Goal: Task Accomplishment & Management: Complete application form

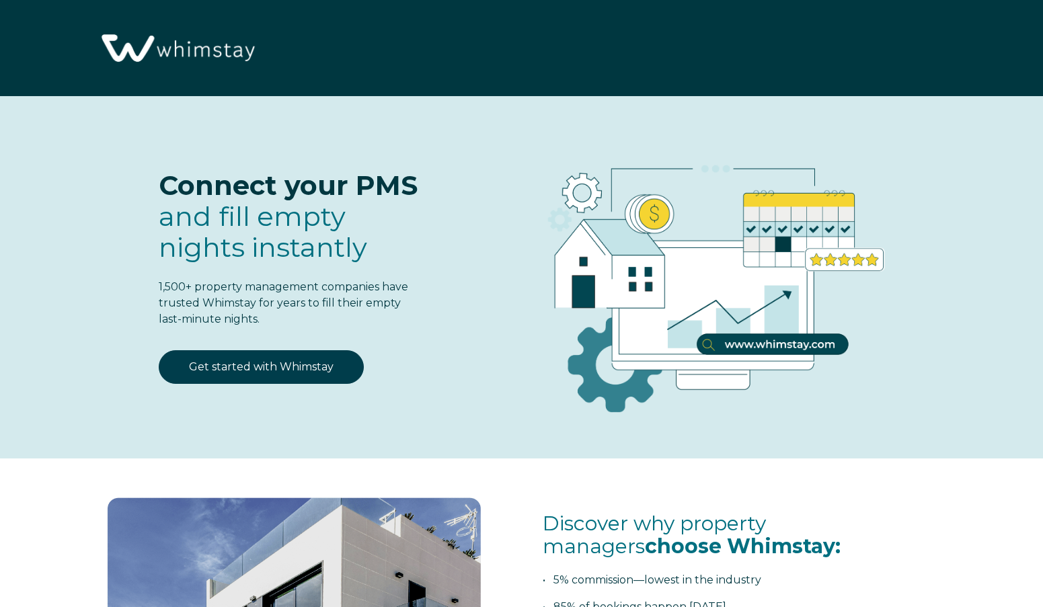
select select "US"
select select "Standard"
click at [247, 367] on link "Get started with Whimstay" at bounding box center [261, 367] width 205 height 34
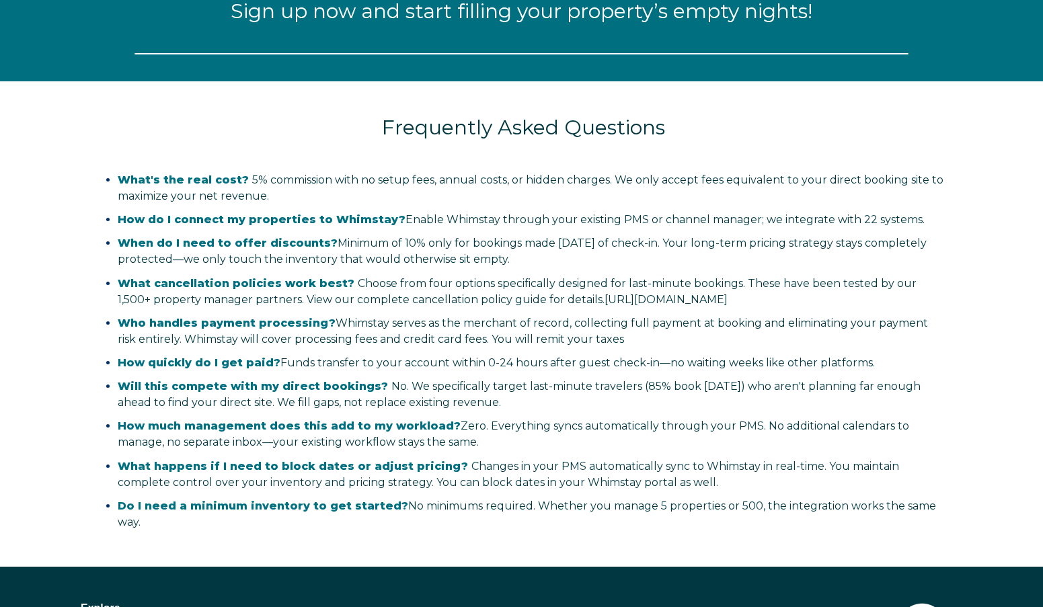
select select "US"
select select "Standard"
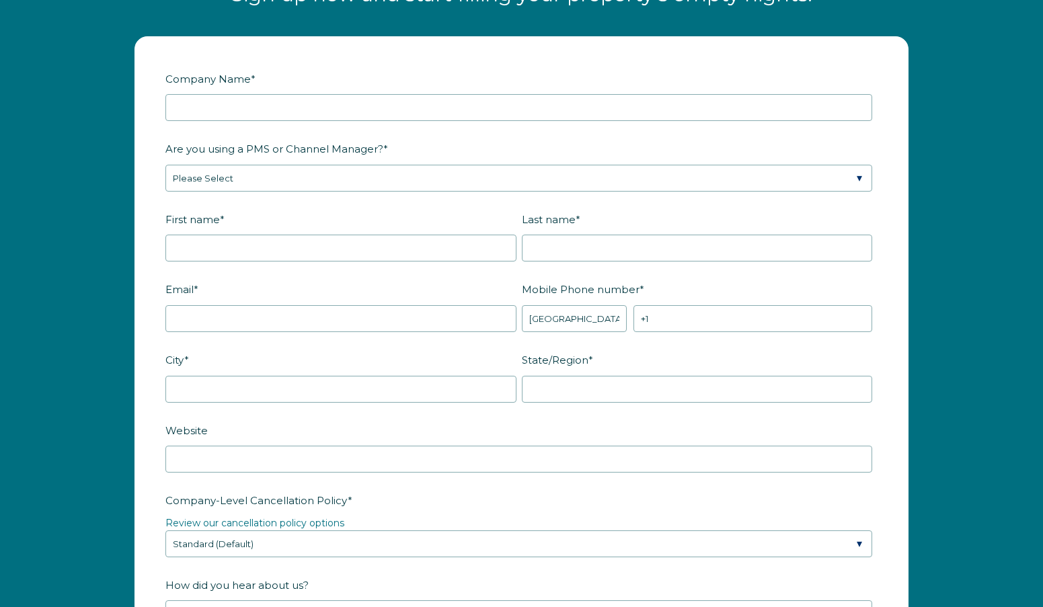
scroll to position [1695, 0]
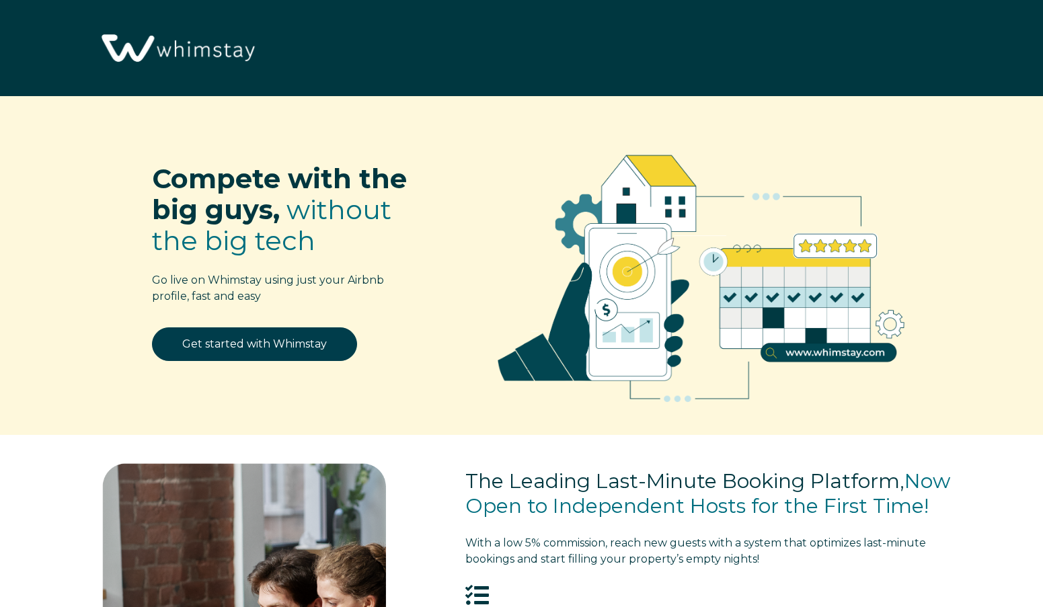
select select "US"
click at [229, 347] on link "Get started with Whimstay" at bounding box center [254, 345] width 205 height 34
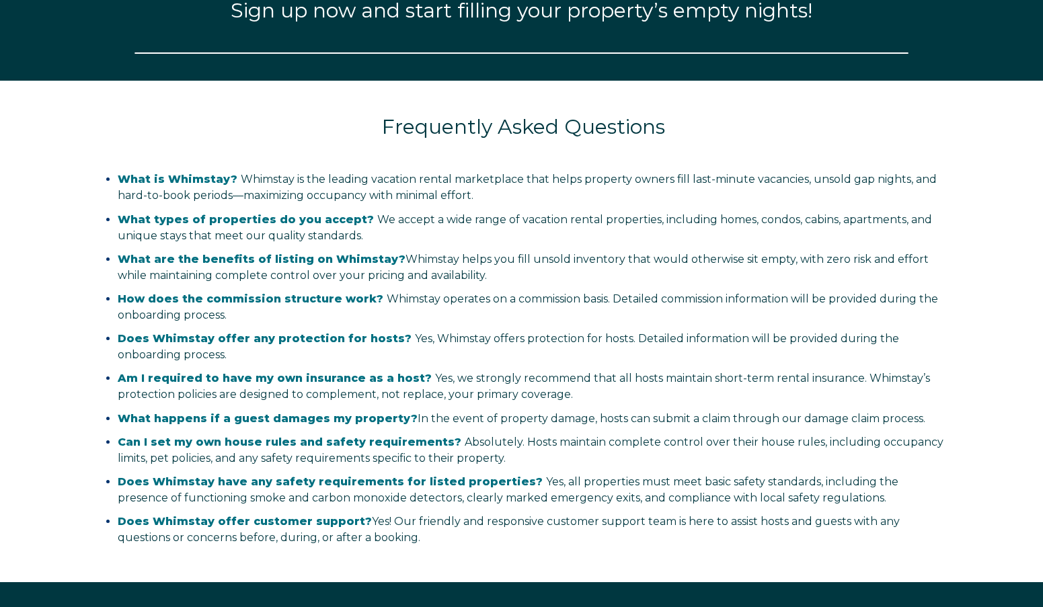
select select "US"
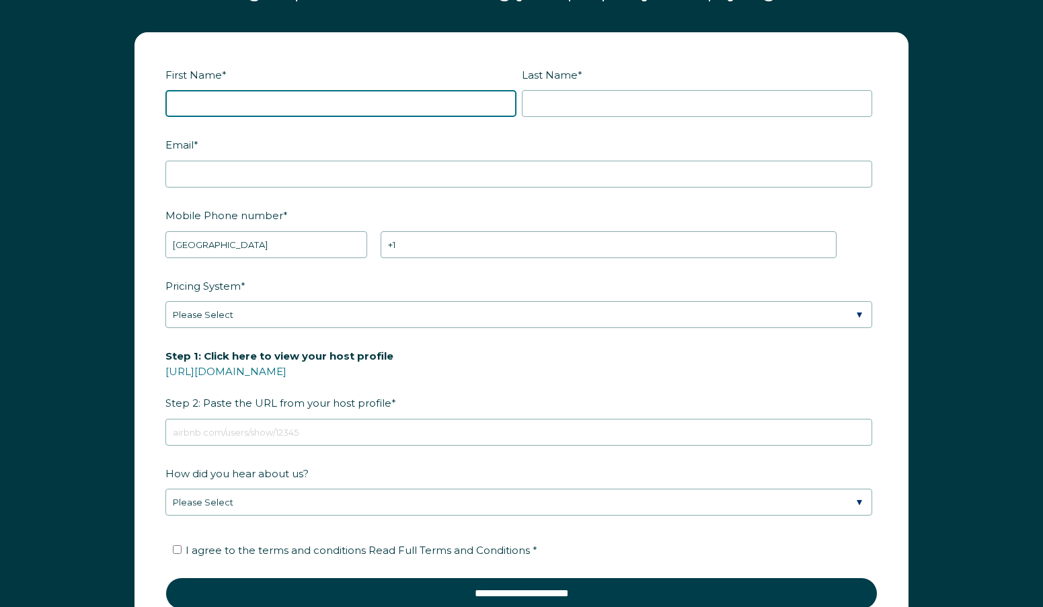
scroll to position [1708, 0]
